Goal: Check status: Check status

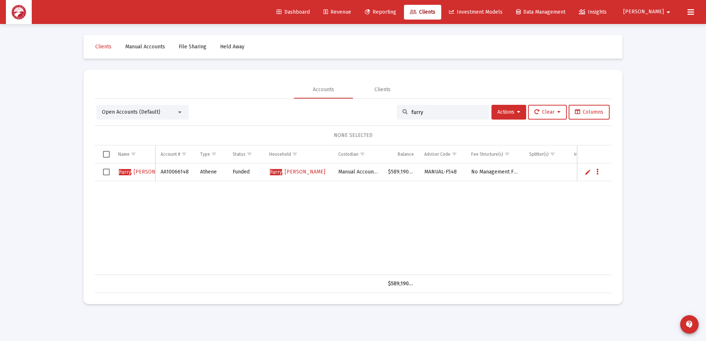
click at [441, 15] on link "Clients" at bounding box center [422, 12] width 37 height 15
drag, startPoint x: 449, startPoint y: 106, endPoint x: 443, endPoint y: 111, distance: 7.9
click at [449, 106] on div "furry" at bounding box center [443, 112] width 92 height 15
click at [430, 114] on input "furry" at bounding box center [447, 112] width 72 height 6
drag, startPoint x: 432, startPoint y: 113, endPoint x: 399, endPoint y: 112, distance: 33.2
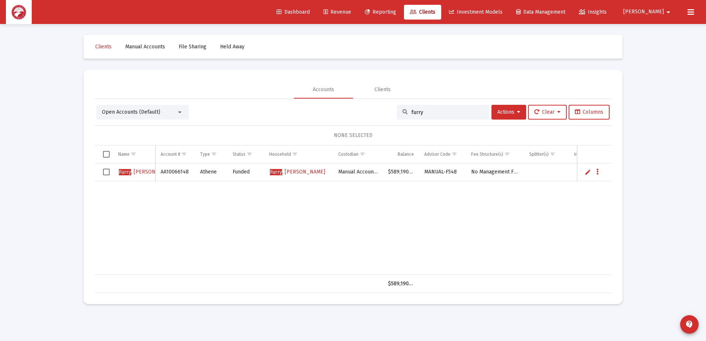
click at [399, 112] on div "furry" at bounding box center [443, 112] width 92 height 15
type input "[PERSON_NAME]"
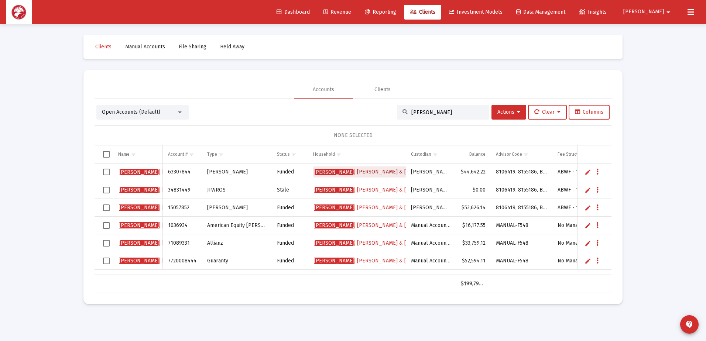
click at [364, 170] on span "[PERSON_NAME] & [PERSON_NAME]" at bounding box center [379, 172] width 131 height 6
click at [351, 171] on span "[PERSON_NAME] & [PERSON_NAME]" at bounding box center [379, 172] width 131 height 6
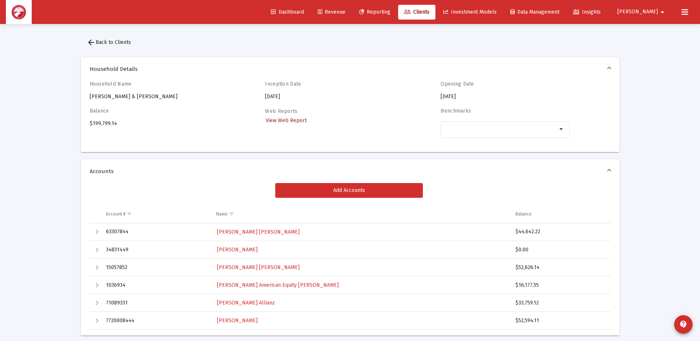
click at [299, 117] on link "View Web Report" at bounding box center [286, 120] width 42 height 11
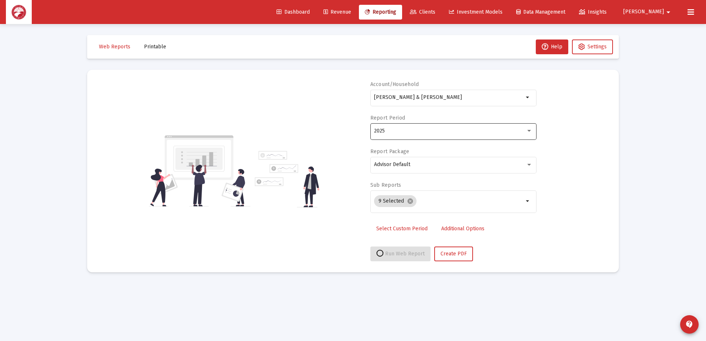
click at [465, 128] on div "2025" at bounding box center [450, 131] width 152 height 6
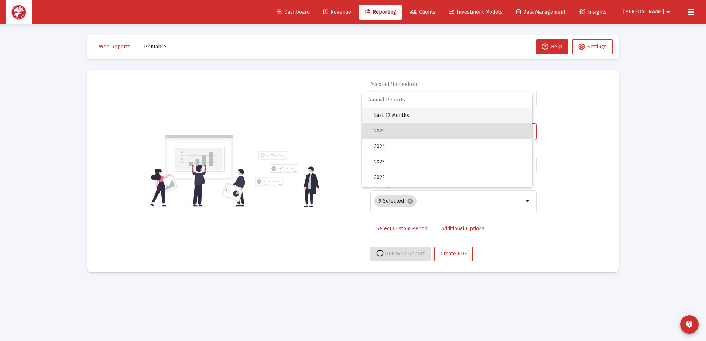
click at [455, 111] on span "Last 12 Months" at bounding box center [450, 115] width 152 height 15
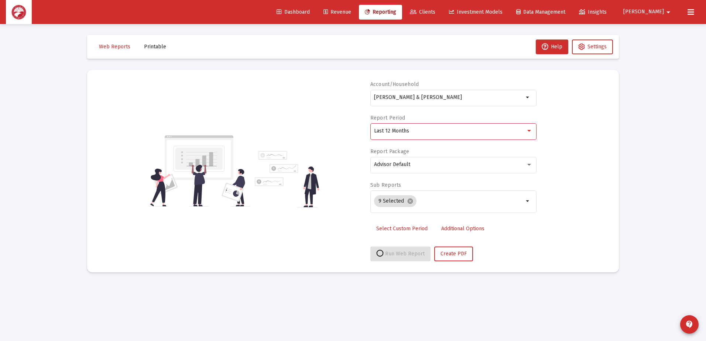
select select "View all"
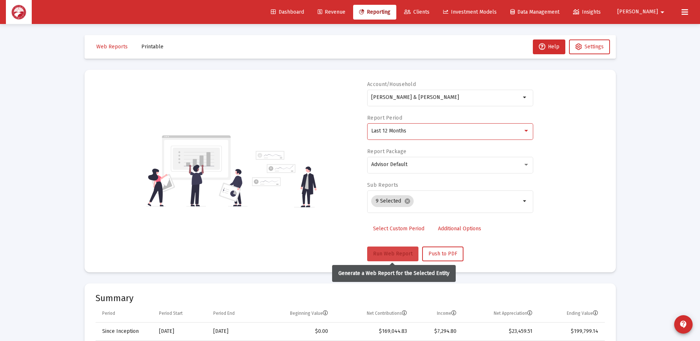
click at [382, 248] on button "Run Web Report" at bounding box center [392, 253] width 51 height 15
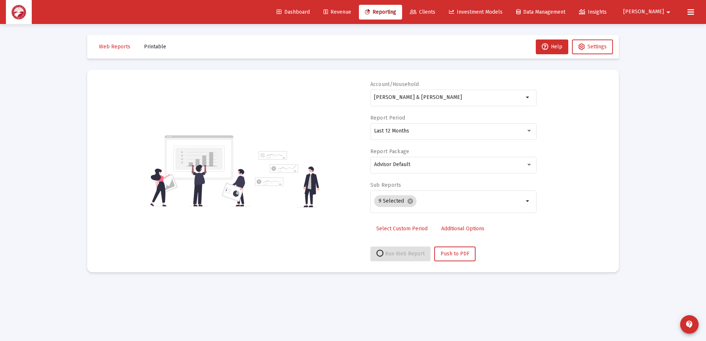
select select "View all"
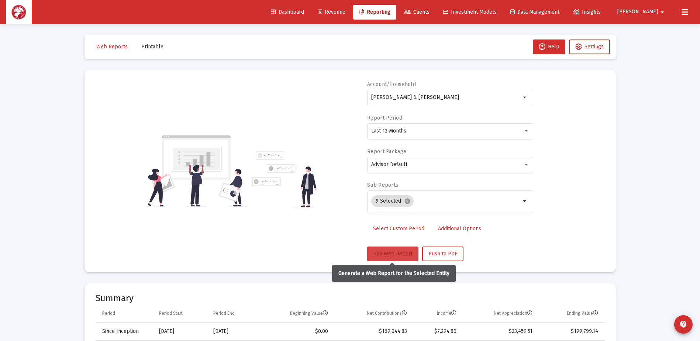
click at [387, 250] on button "Run Web Report" at bounding box center [392, 253] width 51 height 15
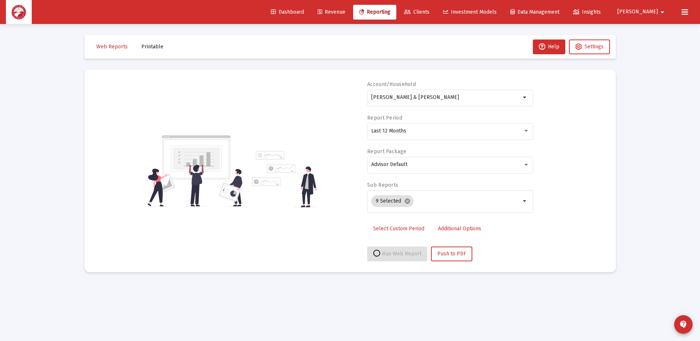
select select "View all"
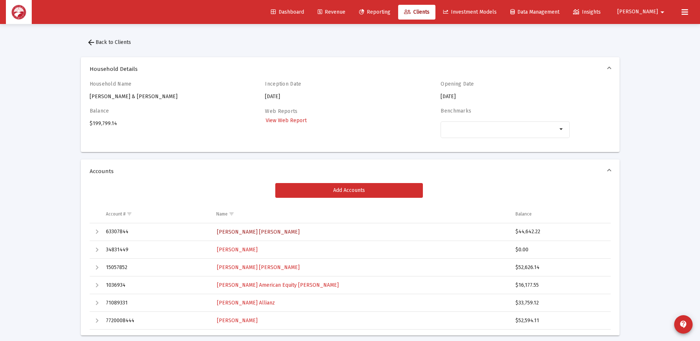
click at [254, 232] on span "[PERSON_NAME] [PERSON_NAME]" at bounding box center [258, 232] width 83 height 6
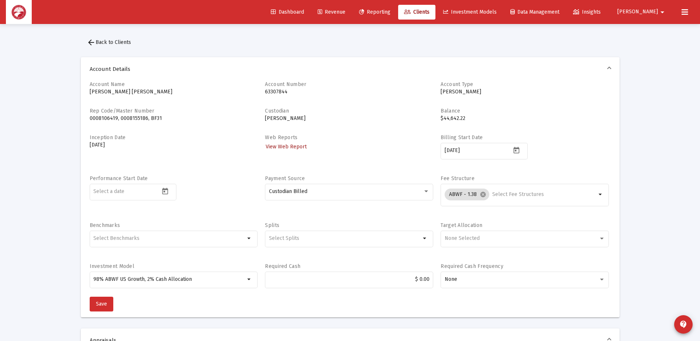
click at [292, 146] on span "View Web Report" at bounding box center [286, 147] width 41 height 6
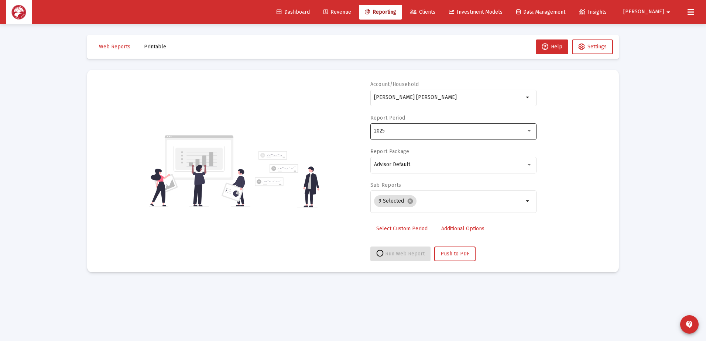
select select "View all"
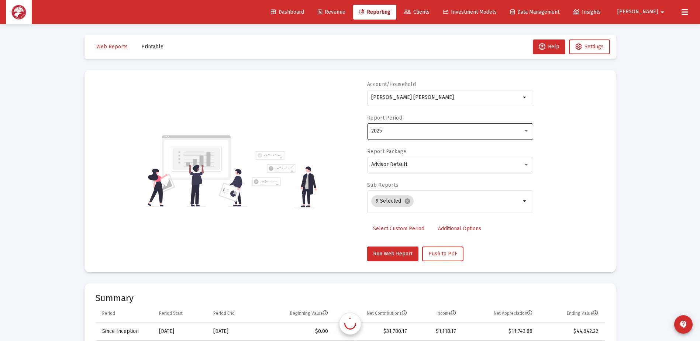
click at [416, 137] on div "2025" at bounding box center [450, 131] width 158 height 18
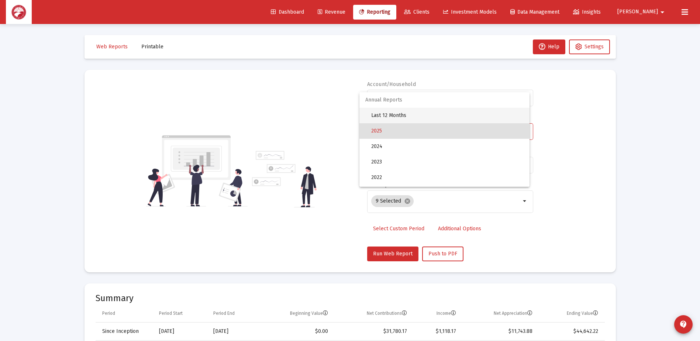
click at [404, 113] on span "Last 12 Months" at bounding box center [447, 115] width 152 height 15
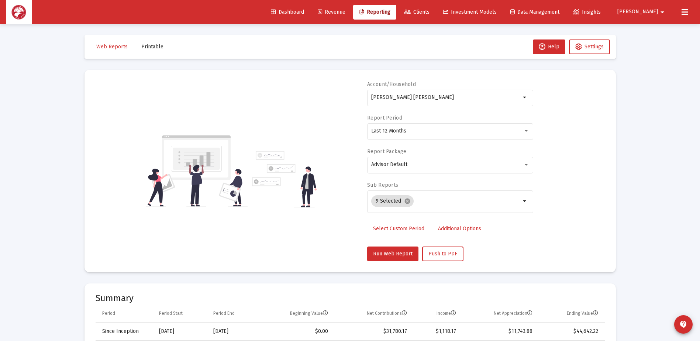
click at [391, 244] on div "Account/[PERSON_NAME] [PERSON_NAME] arrow_drop_down Report Period Last 12 Month…" at bounding box center [450, 171] width 166 height 180
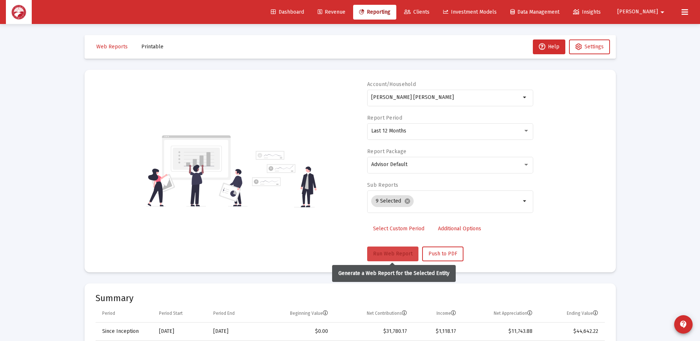
click at [389, 248] on button "Run Web Report" at bounding box center [392, 253] width 51 height 15
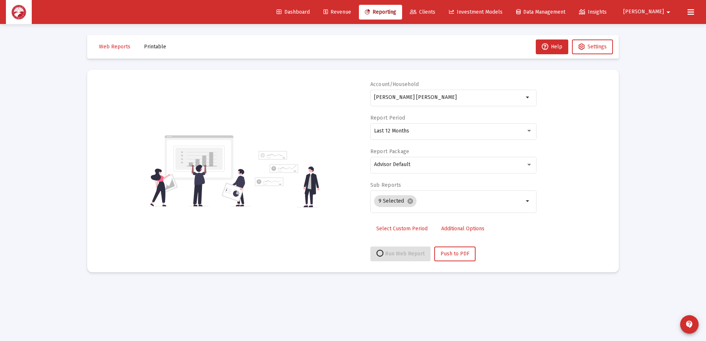
select select "View all"
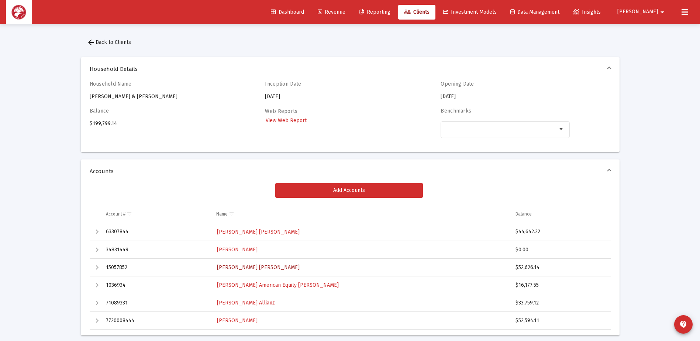
click at [246, 265] on span "[PERSON_NAME] [PERSON_NAME]" at bounding box center [258, 267] width 83 height 6
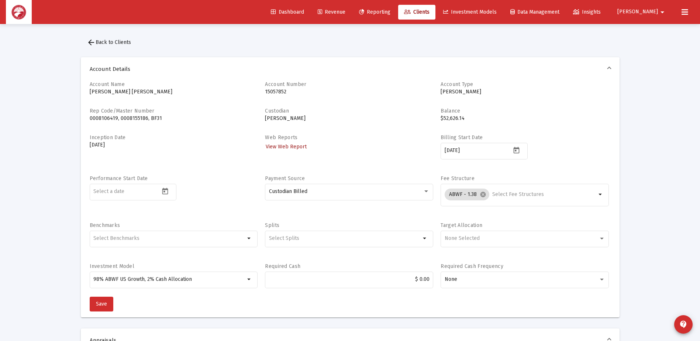
click at [289, 145] on span "View Web Report" at bounding box center [286, 147] width 41 height 6
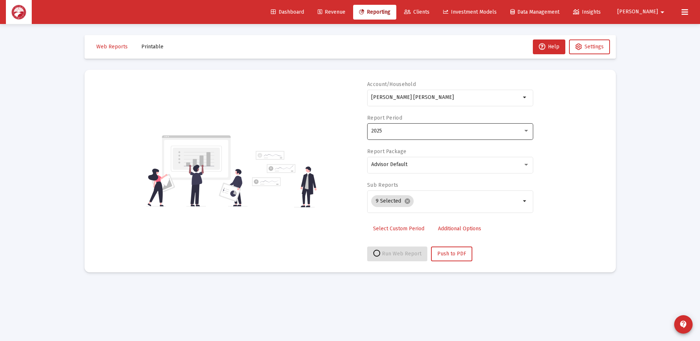
select select "View all"
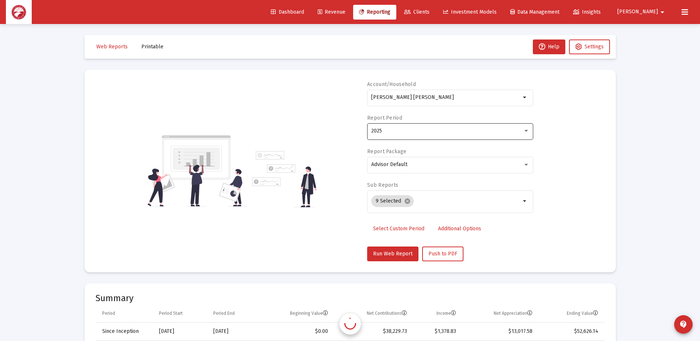
click at [418, 130] on div "2025" at bounding box center [447, 131] width 152 height 6
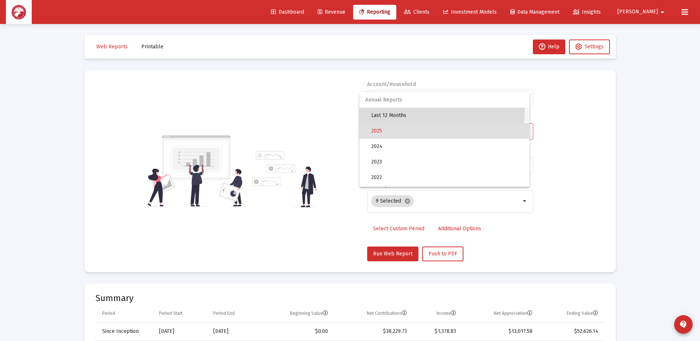
click at [415, 111] on span "Last 12 Months" at bounding box center [447, 115] width 152 height 15
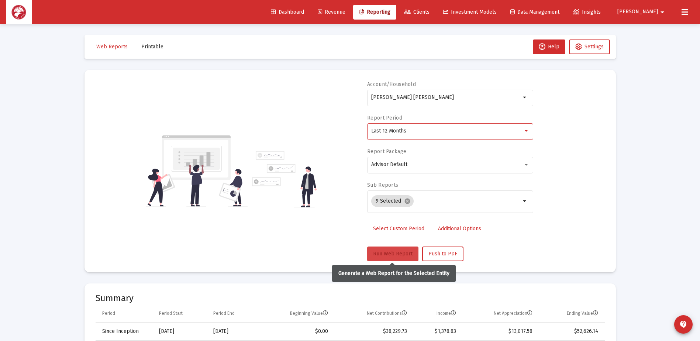
click at [384, 255] on span "Run Web Report" at bounding box center [392, 254] width 39 height 6
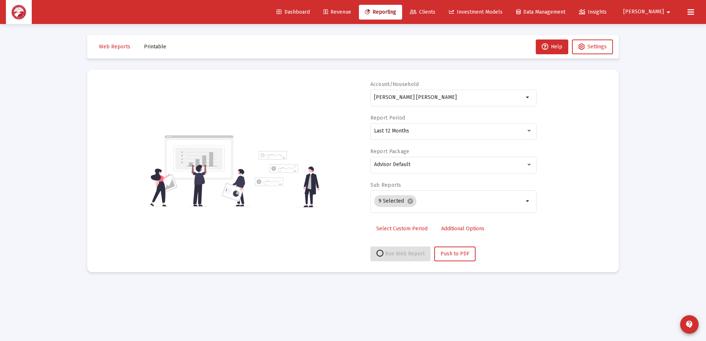
select select "View all"
